Goal: Transaction & Acquisition: Purchase product/service

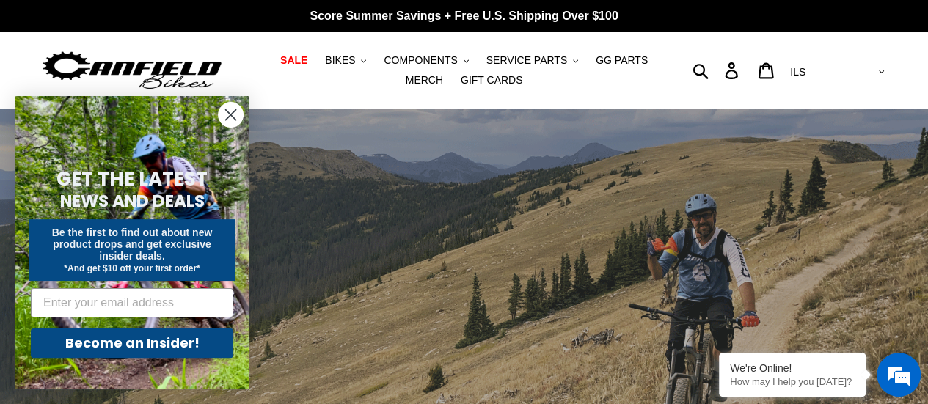
click at [231, 109] on circle "Close dialog" at bounding box center [231, 115] width 24 height 24
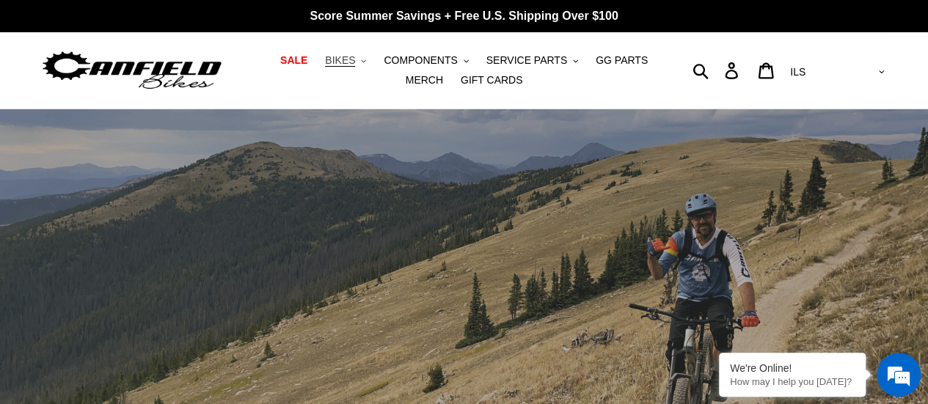
click at [361, 62] on icon ".cls-1{fill:#231f20}" at bounding box center [363, 61] width 5 height 5
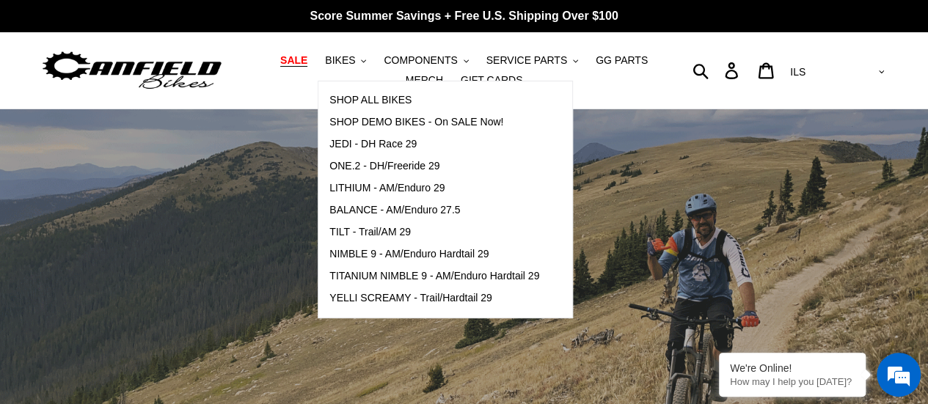
click at [286, 61] on span "SALE" at bounding box center [293, 60] width 27 height 12
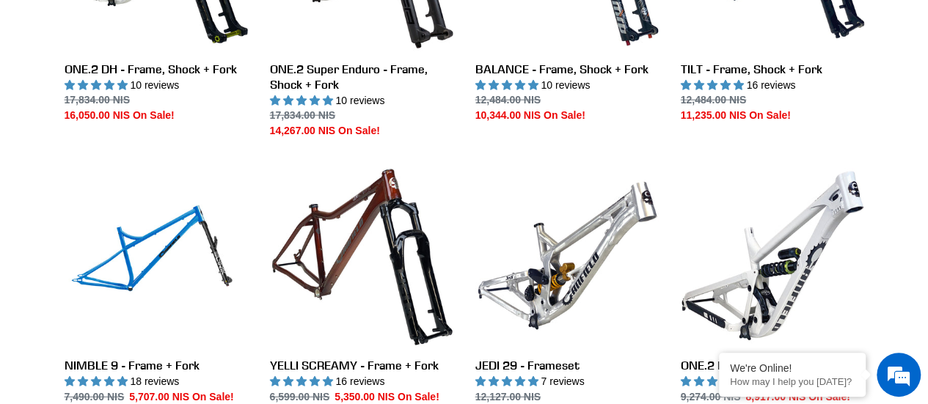
scroll to position [1778, 0]
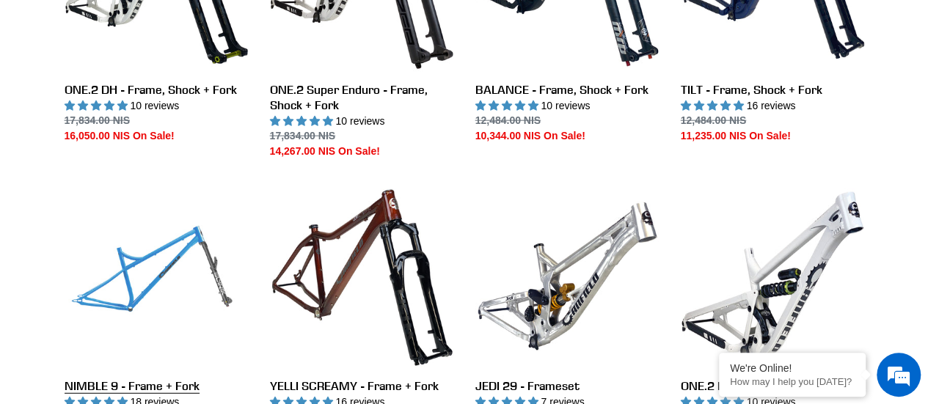
click at [198, 221] on link "NIMBLE 9 - Frame + Fork" at bounding box center [156, 305] width 183 height 241
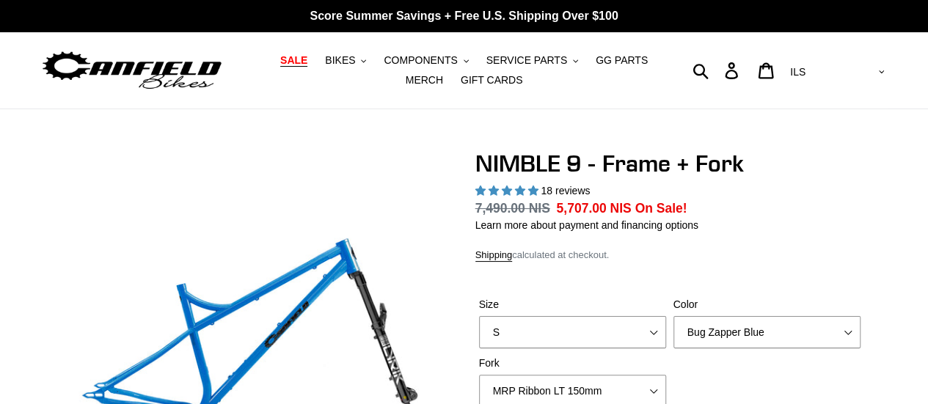
select select "highest-rating"
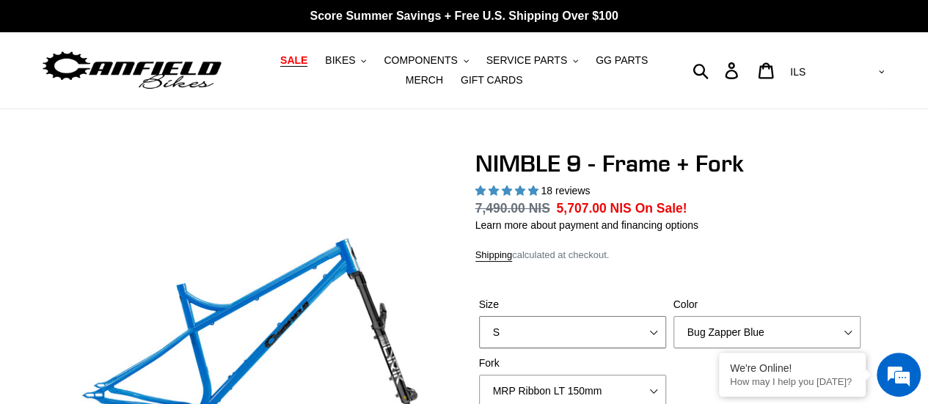
click at [610, 332] on select "S M L XL" at bounding box center [572, 332] width 187 height 32
select select "L"
click at [479, 316] on select "S M L XL" at bounding box center [572, 332] width 187 height 32
click at [743, 334] on select "Bug Zapper Blue Purple Haze - Sold Out Galaxy Black" at bounding box center [766, 332] width 187 height 32
click at [673, 316] on select "Bug Zapper Blue Purple Haze - Sold Out Galaxy Black" at bounding box center [766, 332] width 187 height 32
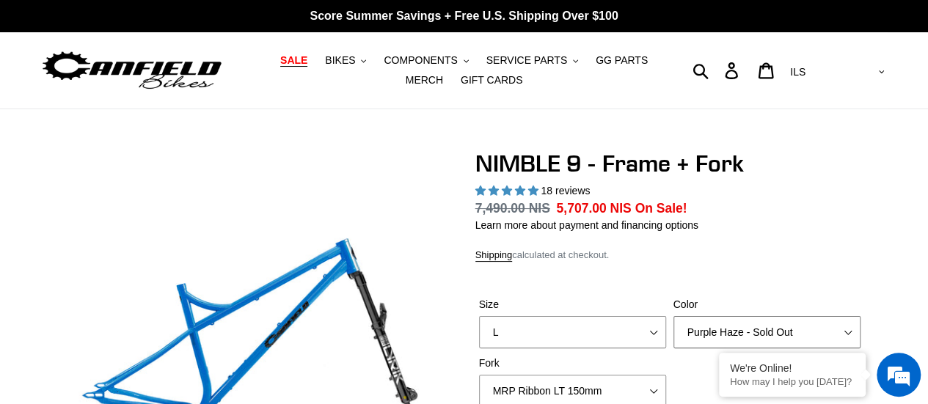
click at [736, 322] on select "Bug Zapper Blue Purple Haze - Sold Out Galaxy Black" at bounding box center [766, 332] width 187 height 32
select select "Galaxy Black"
click at [673, 316] on select "Bug Zapper Blue Purple Haze - Sold Out Galaxy Black" at bounding box center [766, 332] width 187 height 32
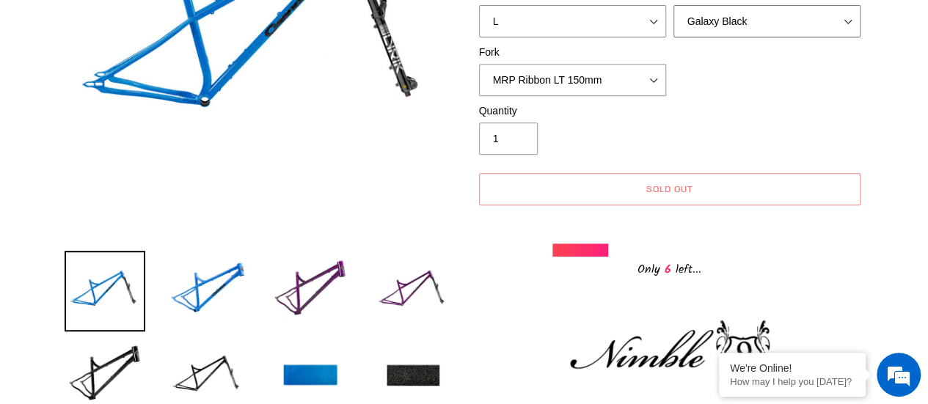
scroll to position [323, 0]
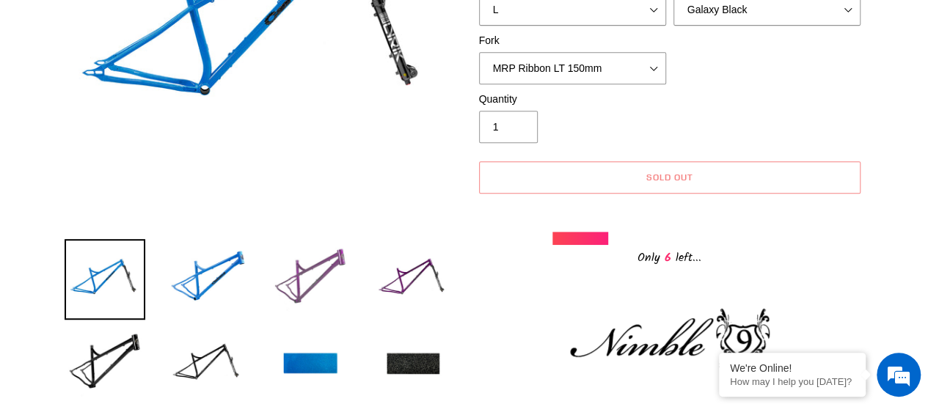
click at [328, 275] on img at bounding box center [310, 279] width 81 height 81
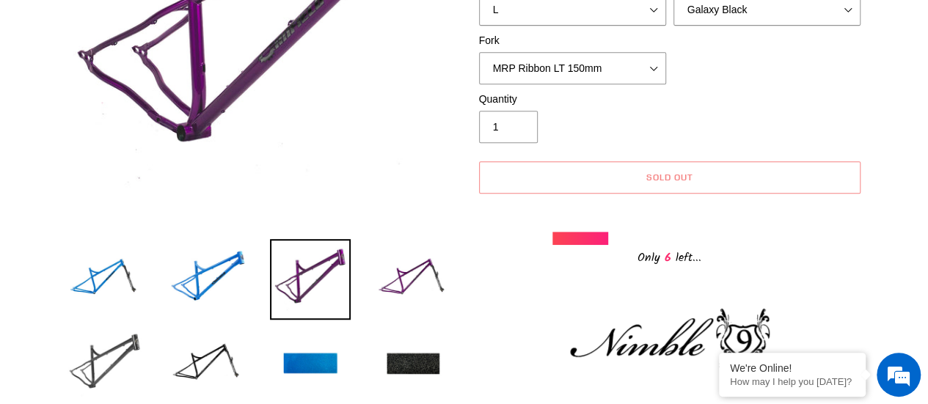
click at [128, 345] on img at bounding box center [105, 364] width 81 height 81
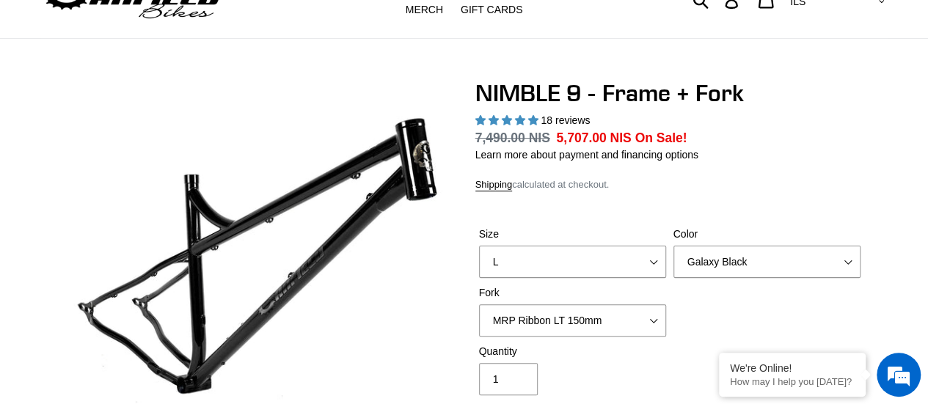
scroll to position [0, 0]
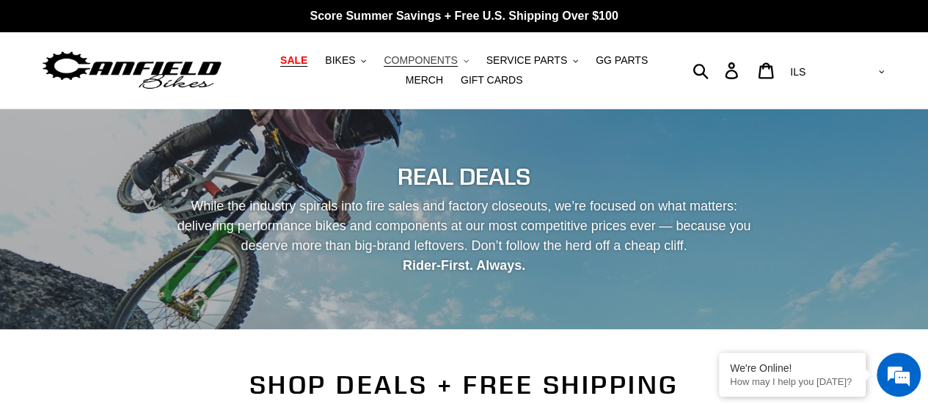
click at [428, 61] on span "COMPONENTS" at bounding box center [420, 60] width 73 height 12
click at [345, 56] on button "BIKES .cls-1{fill:#231f20}" at bounding box center [346, 61] width 56 height 20
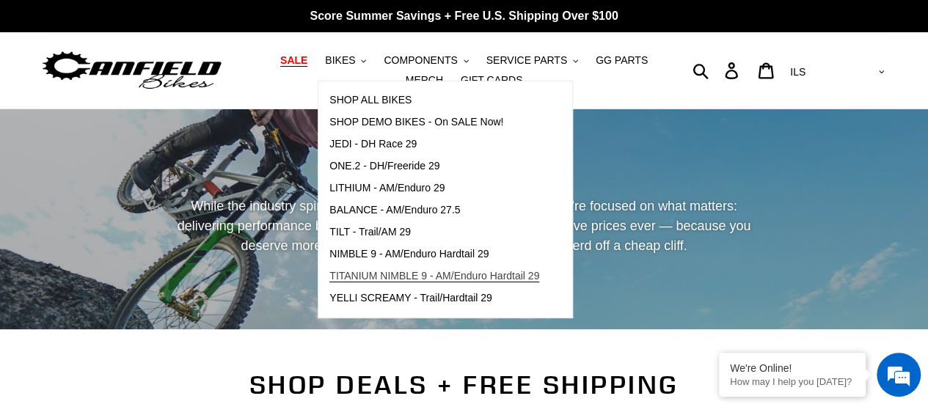
click at [438, 274] on span "TITANIUM NIMBLE 9 - AM/Enduro Hardtail 29" at bounding box center [434, 276] width 210 height 12
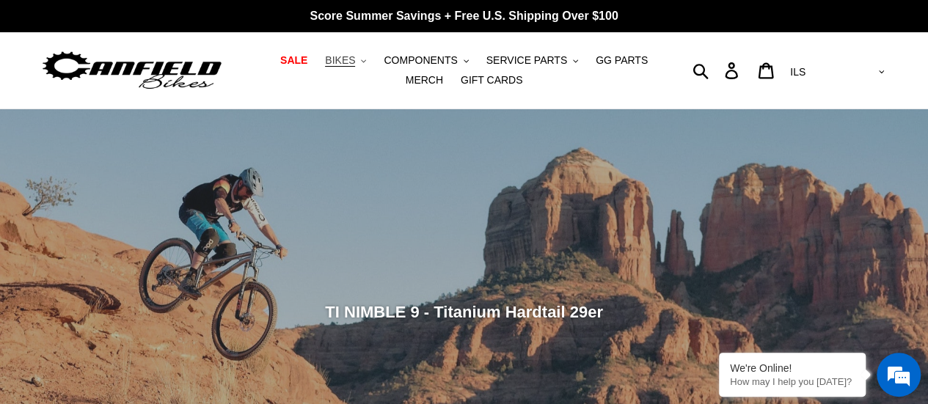
click at [328, 63] on span "BIKES" at bounding box center [340, 60] width 30 height 12
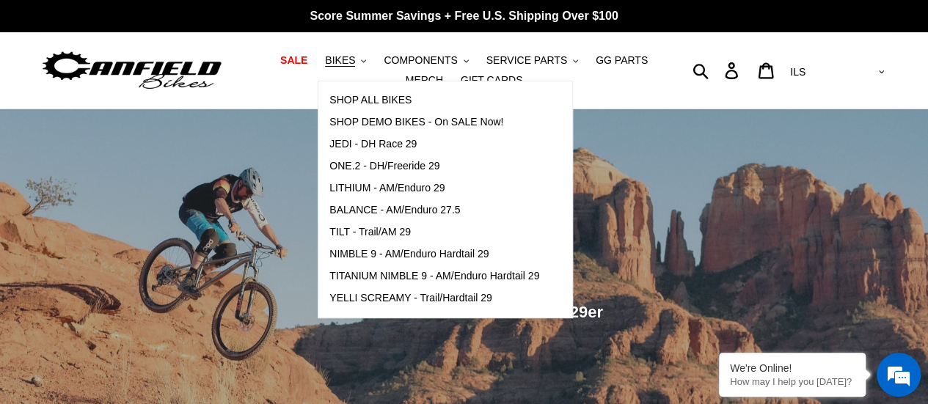
click at [596, 82] on ul "SALE BIKES .cls-1{fill:#231f20} SHOP ALL BIKES SHOP DEMO BIKES - On SALE Now! J…" at bounding box center [464, 71] width 424 height 40
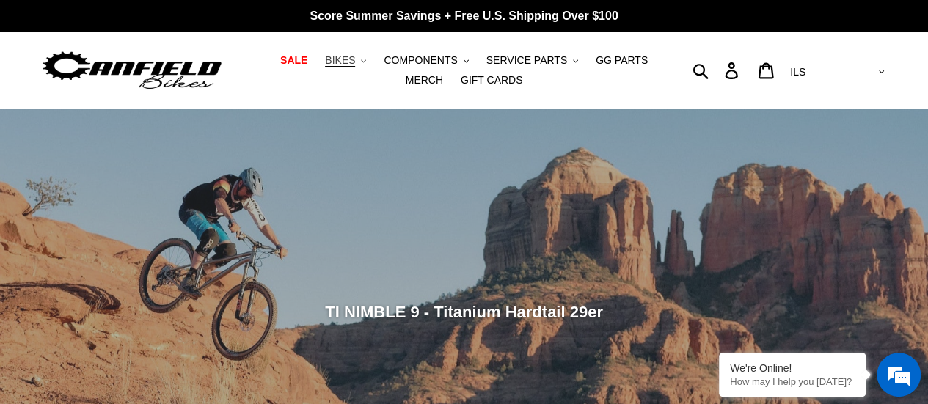
click at [345, 55] on button "BIKES .cls-1{fill:#231f20}" at bounding box center [346, 61] width 56 height 20
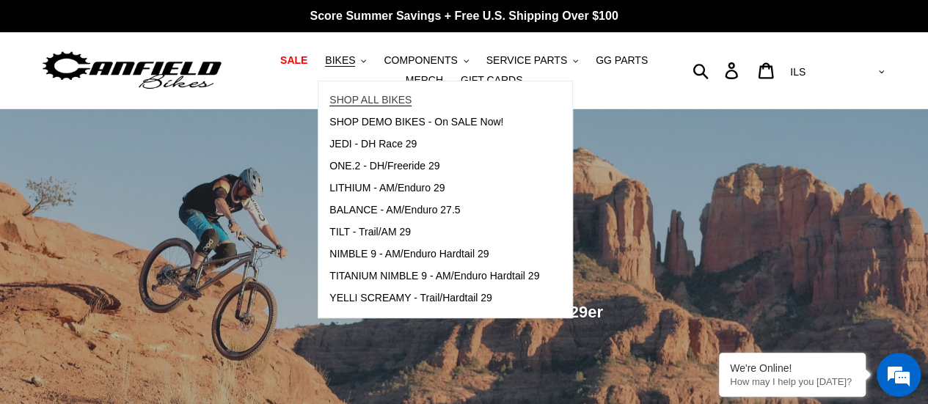
click at [355, 103] on span "SHOP ALL BIKES" at bounding box center [370, 100] width 82 height 12
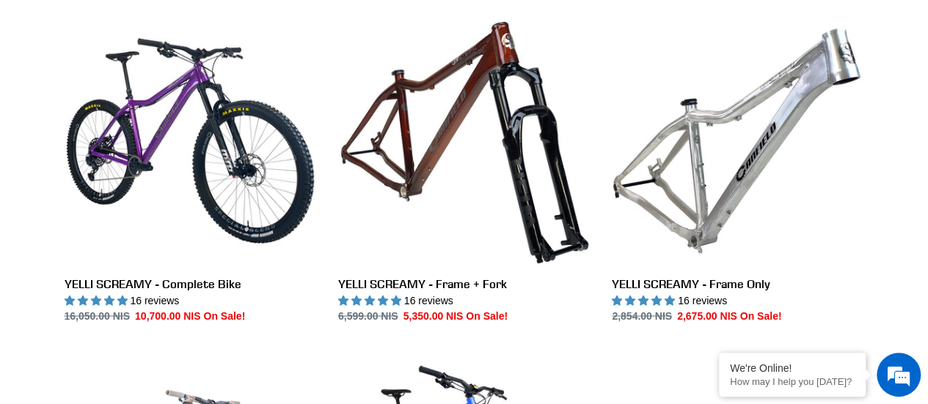
scroll to position [1107, 0]
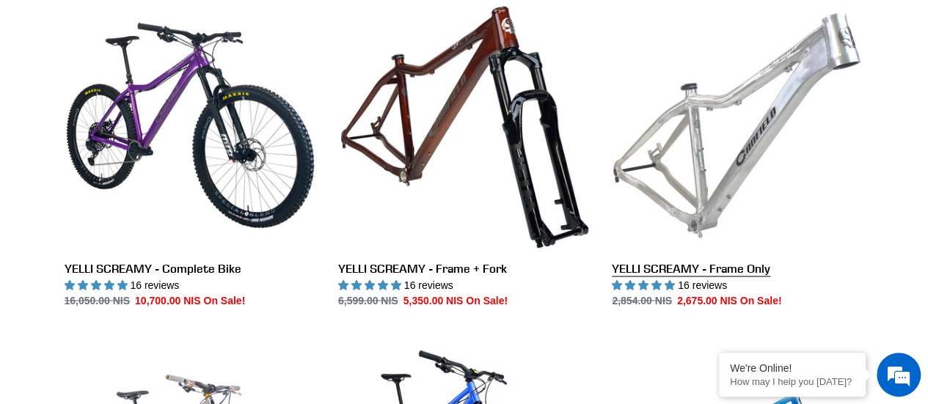
click at [664, 265] on link "YELLI SCREAMY - Frame Only" at bounding box center [738, 153] width 252 height 309
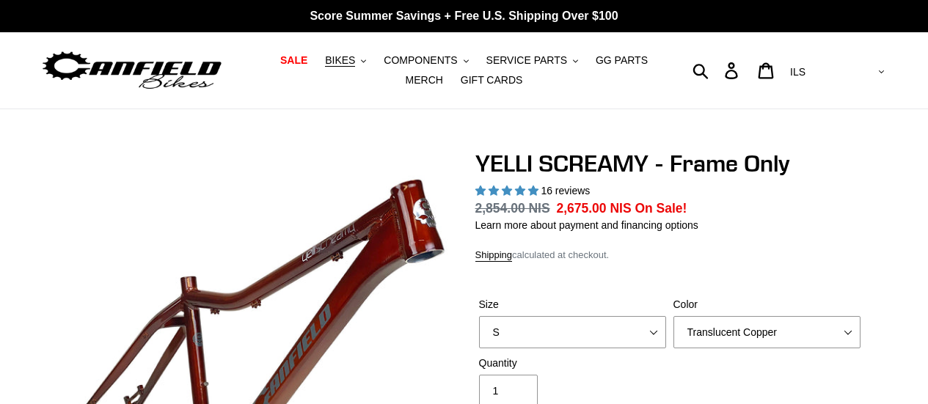
select select "highest-rating"
click at [644, 334] on select "S M L XL" at bounding box center [572, 332] width 187 height 32
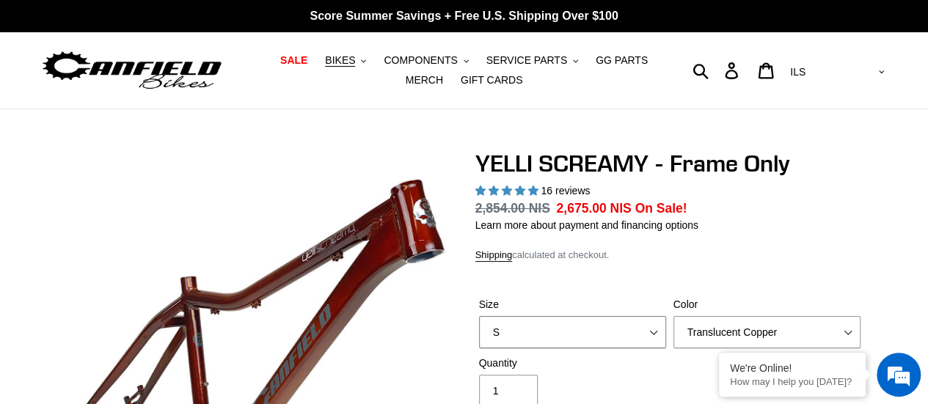
select select "L"
click at [479, 316] on select "S M L XL" at bounding box center [572, 332] width 187 height 32
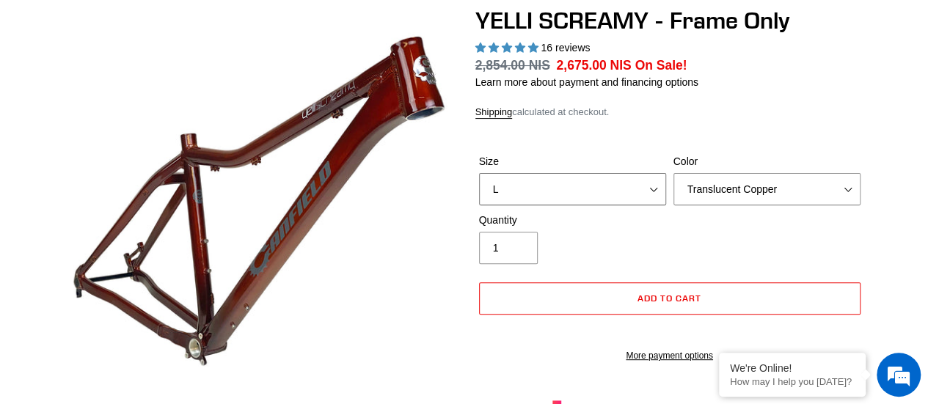
scroll to position [135, 0]
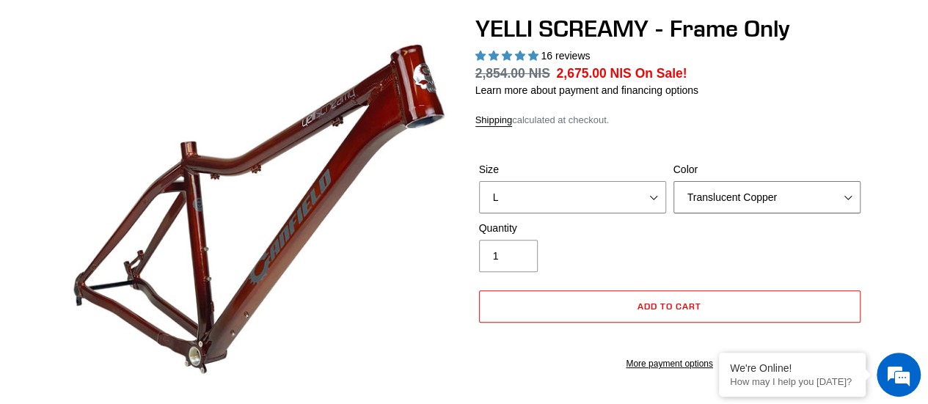
click at [777, 186] on select "Translucent Copper Purple Haze Raw" at bounding box center [766, 197] width 187 height 32
click at [673, 181] on select "Translucent Copper Purple Haze Raw" at bounding box center [766, 197] width 187 height 32
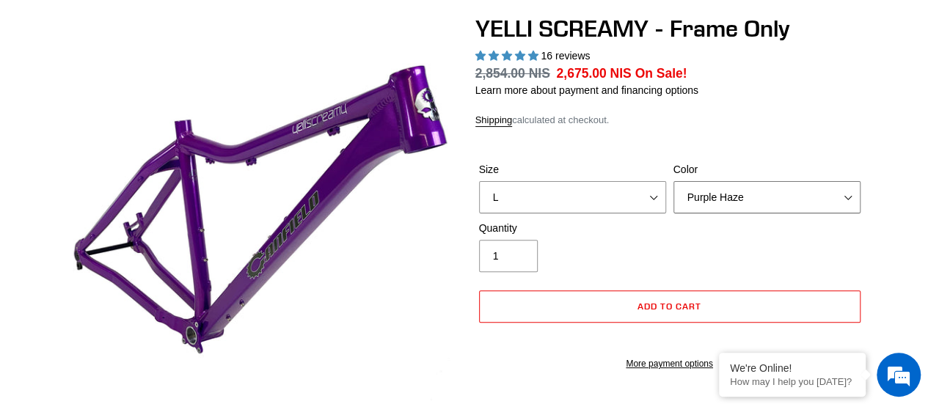
click at [736, 206] on select "Translucent Copper Purple Haze Raw" at bounding box center [766, 197] width 187 height 32
click at [673, 181] on select "Translucent Copper Purple Haze Raw" at bounding box center [766, 197] width 187 height 32
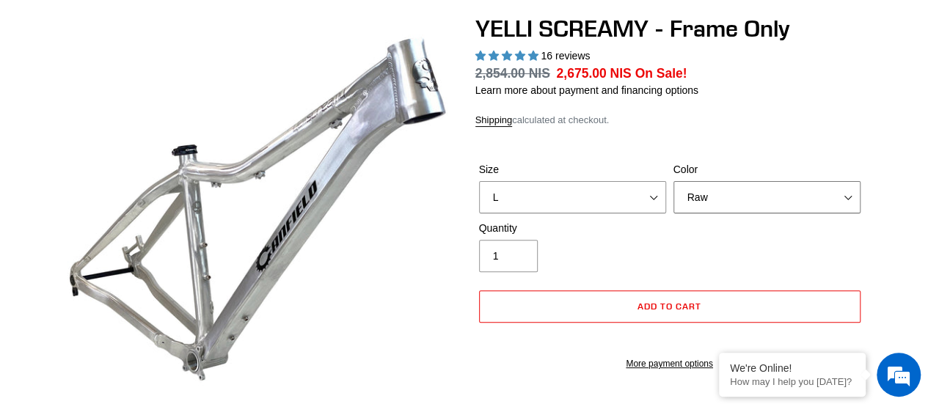
click at [745, 211] on select "Translucent Copper Purple Haze Raw" at bounding box center [766, 197] width 187 height 32
click at [673, 181] on select "Translucent Copper Purple Haze Raw" at bounding box center [766, 197] width 187 height 32
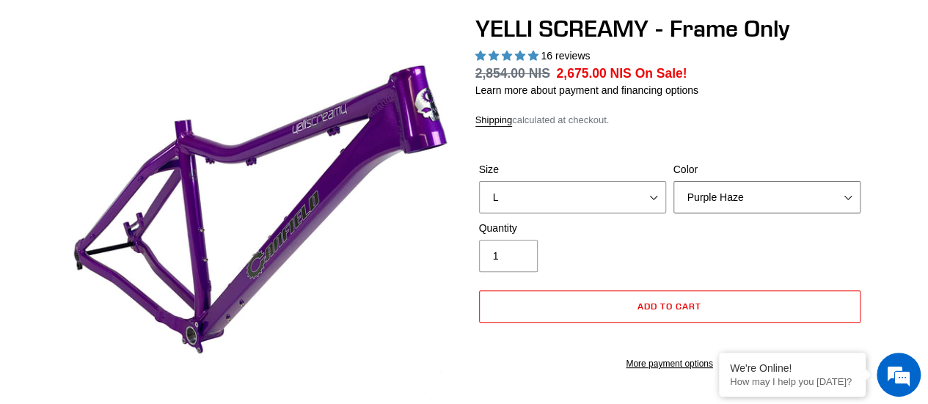
click at [730, 200] on select "Translucent Copper Purple Haze Raw" at bounding box center [766, 197] width 187 height 32
select select "Translucent Copper"
click at [673, 181] on select "Translucent Copper Purple Haze Raw" at bounding box center [766, 197] width 187 height 32
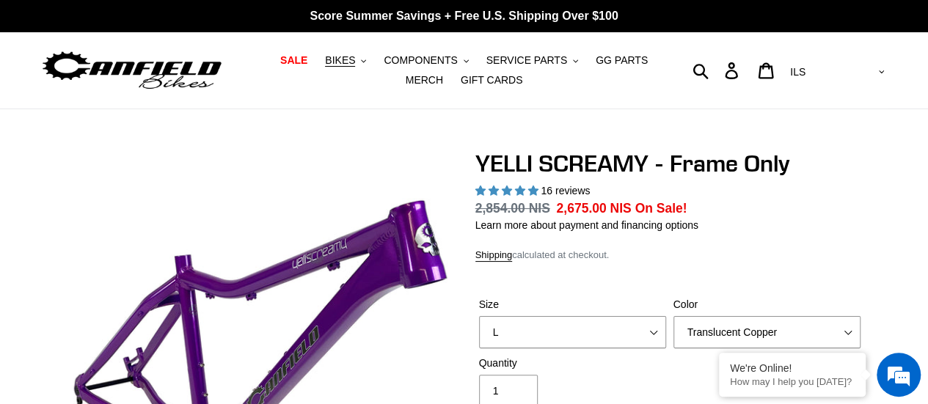
click at [101, 73] on img at bounding box center [131, 71] width 183 height 46
